Goal: Task Accomplishment & Management: Manage account settings

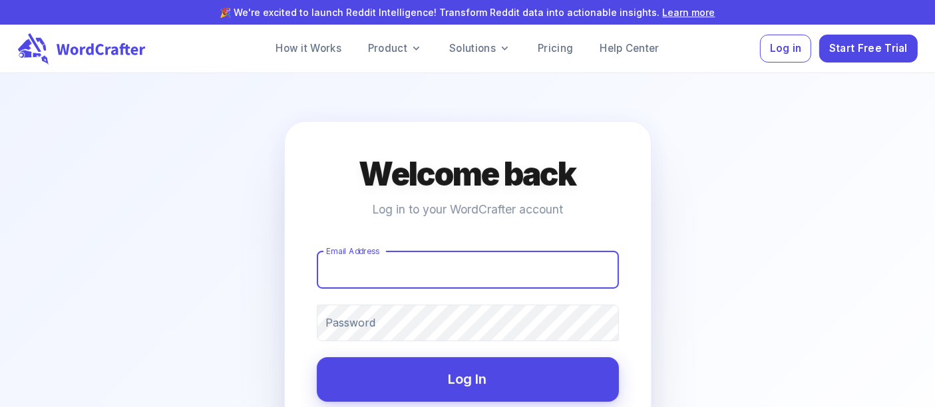
click at [403, 271] on input "Email Address" at bounding box center [468, 270] width 302 height 37
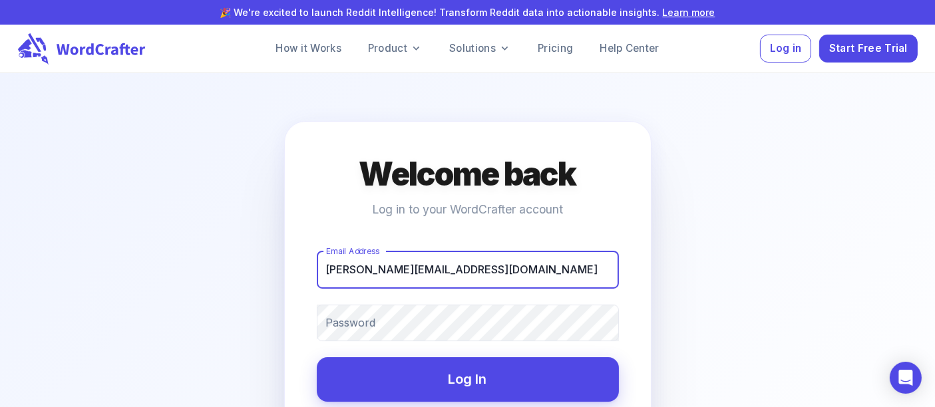
type input "[PERSON_NAME][EMAIL_ADDRESS][DOMAIN_NAME]"
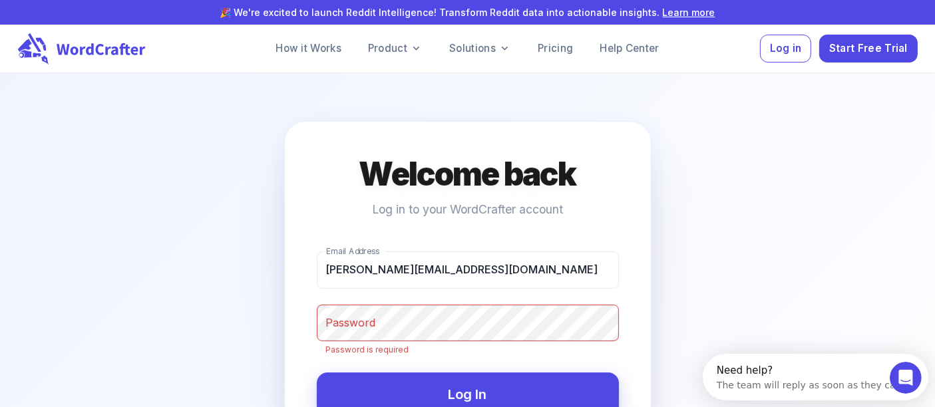
click at [361, 319] on label "Password" at bounding box center [351, 322] width 50 height 15
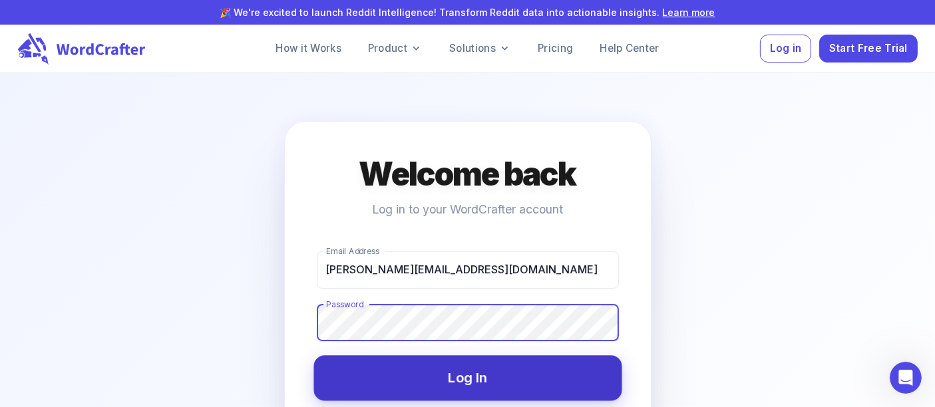
click at [502, 385] on button "Log In" at bounding box center [467, 378] width 308 height 45
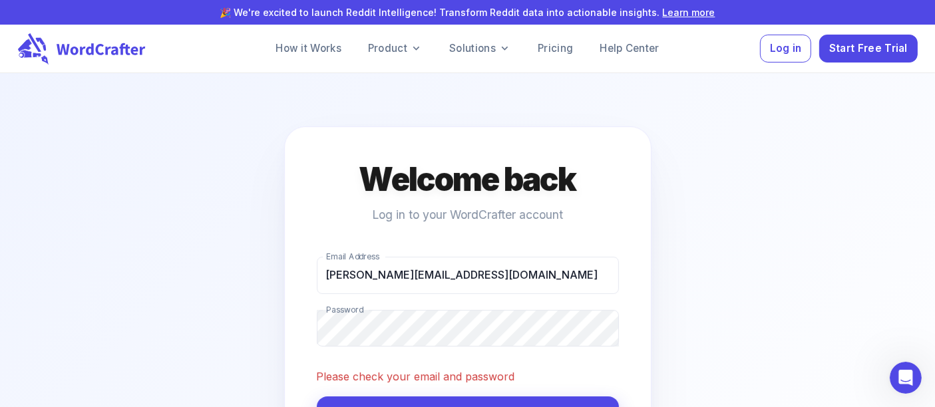
scroll to position [74, 0]
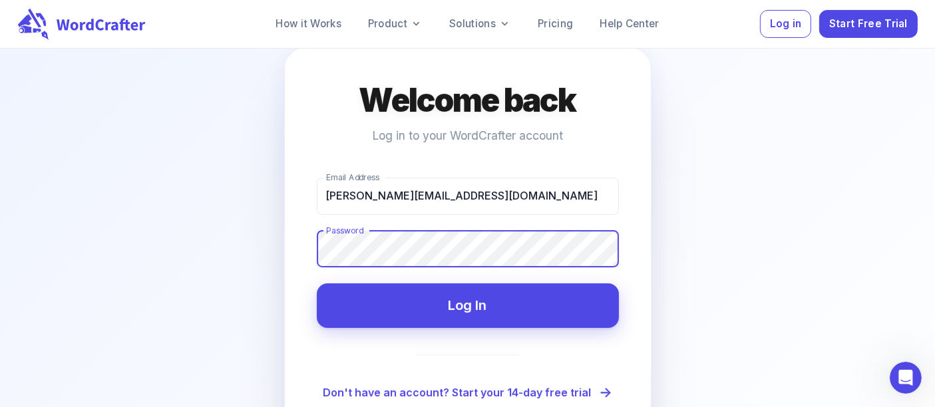
click at [317, 283] on button "Log In" at bounding box center [468, 305] width 302 height 45
